Goal: Transaction & Acquisition: Purchase product/service

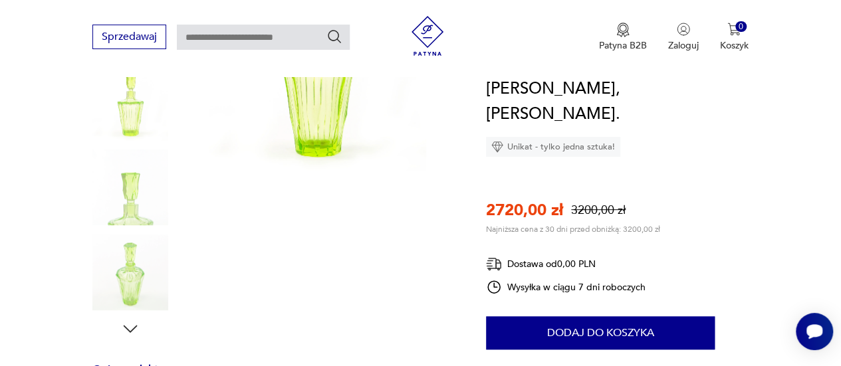
scroll to position [332, 0]
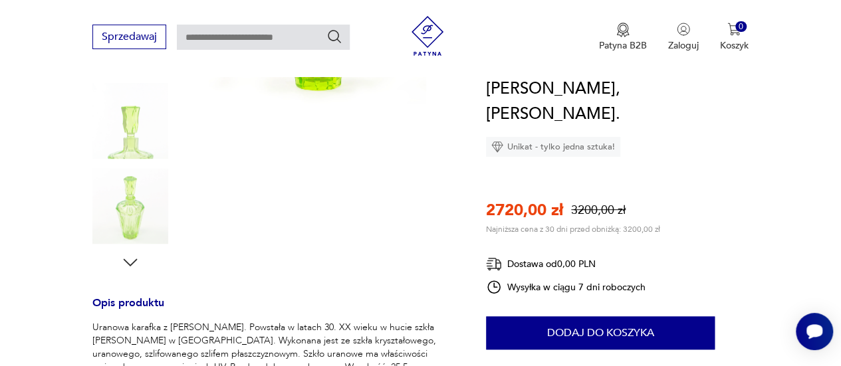
click at [129, 259] on icon "button" at bounding box center [130, 263] width 20 height 20
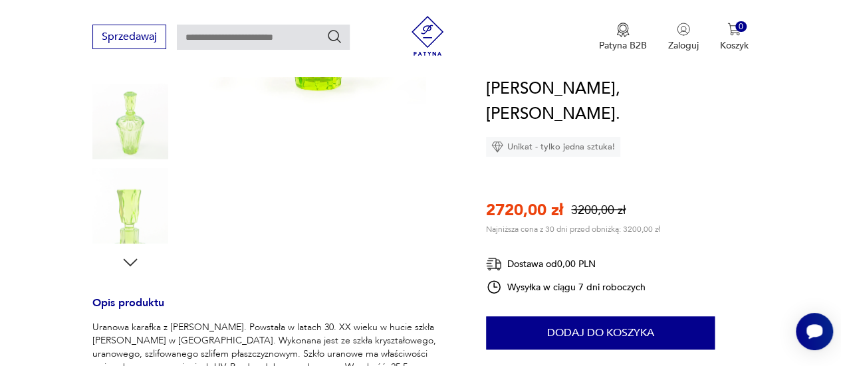
click at [125, 264] on icon "button" at bounding box center [130, 263] width 20 height 20
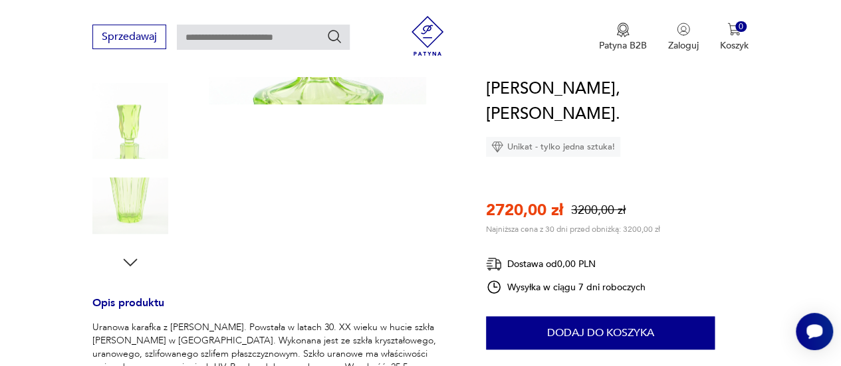
scroll to position [266, 0]
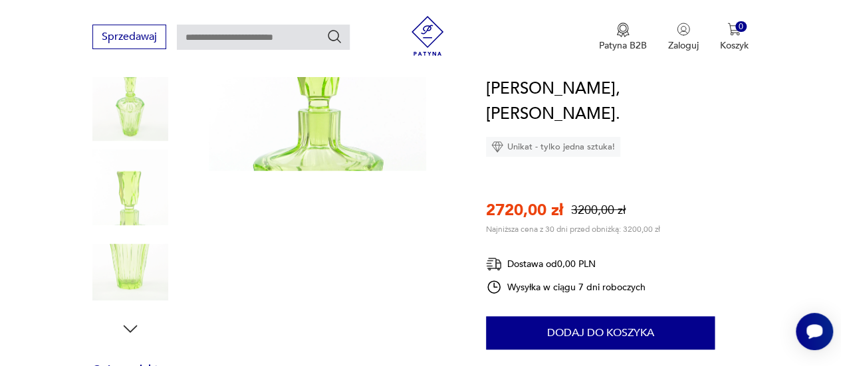
click at [128, 325] on icon "button" at bounding box center [130, 329] width 20 height 20
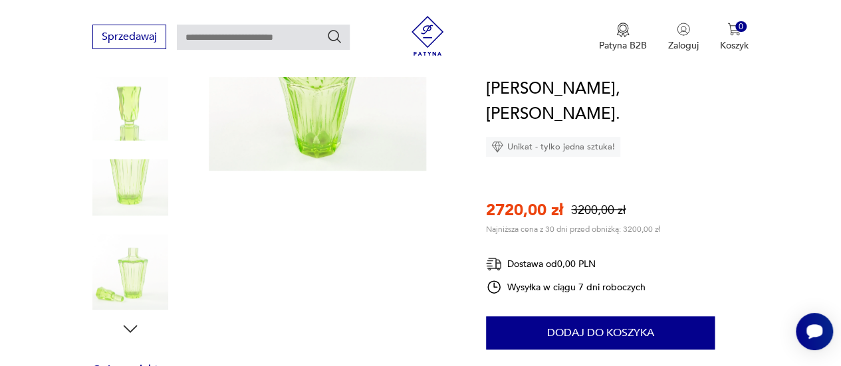
click at [128, 325] on icon "button" at bounding box center [130, 329] width 20 height 20
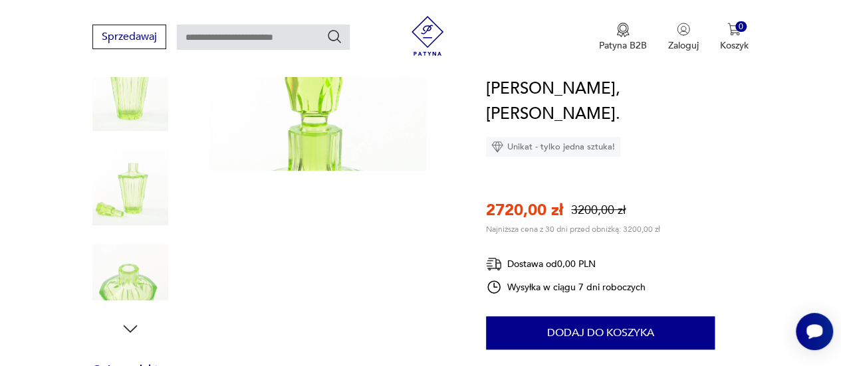
click at [128, 325] on icon "button" at bounding box center [130, 329] width 20 height 20
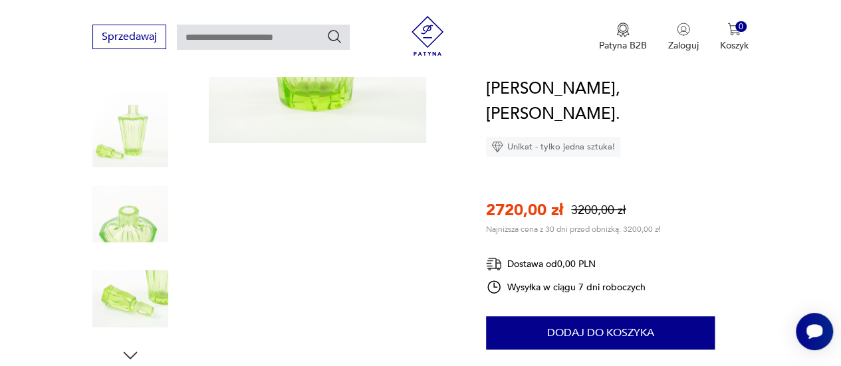
scroll to position [239, 0]
click at [128, 325] on img at bounding box center [130, 300] width 76 height 76
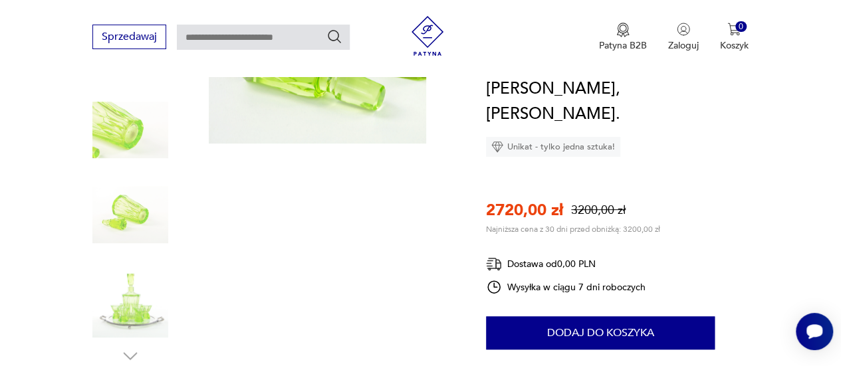
click at [128, 325] on img at bounding box center [130, 300] width 76 height 76
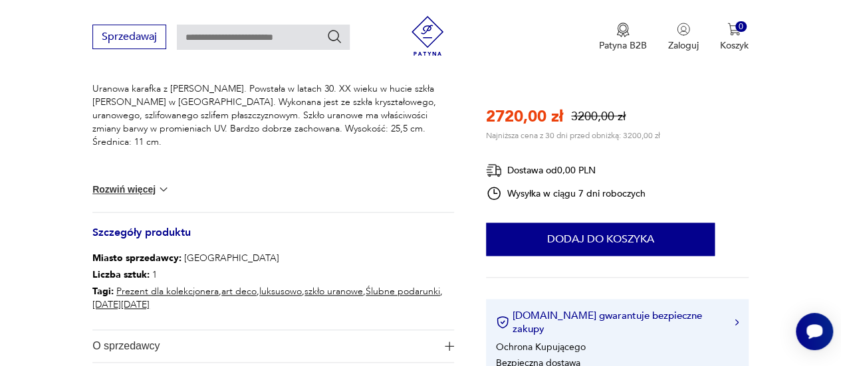
scroll to position [638, 0]
